Goal: Task Accomplishment & Management: Manage account settings

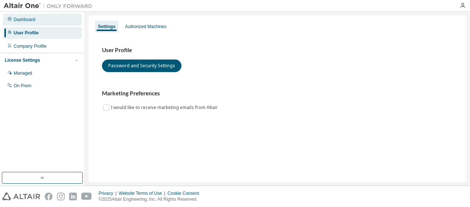
click at [37, 18] on div "Dashboard" at bounding box center [42, 20] width 79 height 12
